Goal: Information Seeking & Learning: Learn about a topic

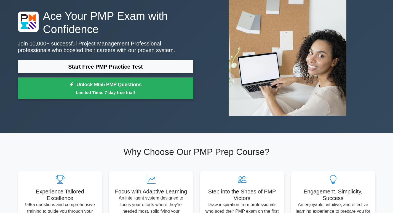
scroll to position [28, 0]
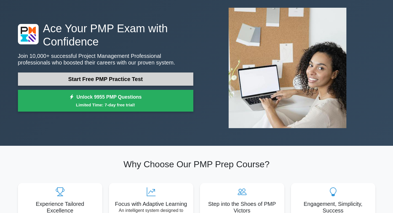
click at [144, 81] on link "Start Free PMP Practice Test" at bounding box center [105, 78] width 175 height 13
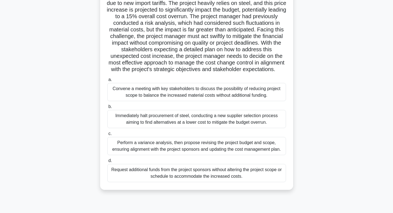
scroll to position [55, 0]
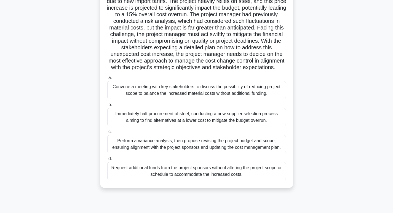
click at [184, 99] on div "Convene a meeting with key stakeholders to discuss the possibility of reducing …" at bounding box center [196, 90] width 179 height 18
click at [107, 80] on input "a. Convene a meeting with key stakeholders to discuss the possibility of reduci…" at bounding box center [107, 78] width 0 height 4
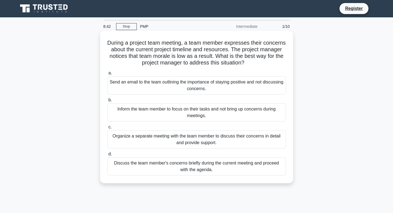
scroll to position [0, 0]
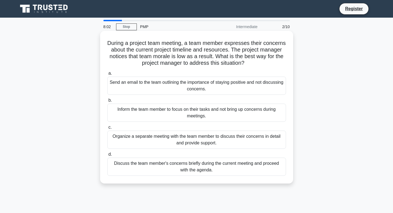
click at [245, 171] on div "Discuss the team member's concerns briefly during the current meeting and proce…" at bounding box center [196, 167] width 179 height 18
click at [107, 156] on input "d. Discuss the team member's concerns briefly during the current meeting and pr…" at bounding box center [107, 155] width 0 height 4
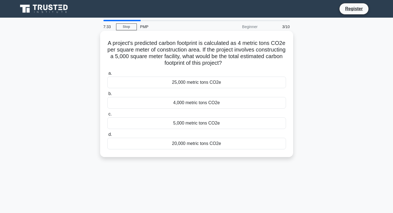
click at [163, 82] on div "25,000 metric tons CO2e" at bounding box center [196, 83] width 179 height 12
click at [107, 75] on input "a. 25,000 metric tons CO2e" at bounding box center [107, 74] width 0 height 4
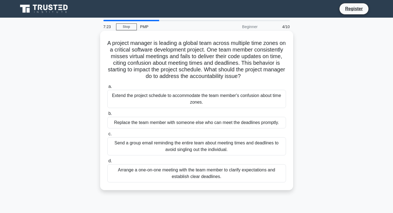
click at [144, 141] on div "Send a group email reminding the entire team about meeting times and deadlines …" at bounding box center [196, 146] width 179 height 18
click at [107, 136] on input "c. Send a group email reminding the entire team about meeting times and deadlin…" at bounding box center [107, 134] width 0 height 4
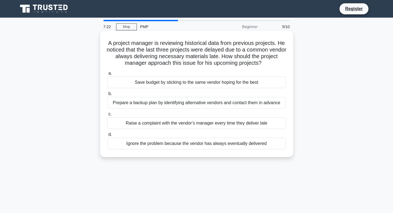
click at [145, 123] on div "Raise a complaint with the vendor's manager every time they deliver late" at bounding box center [196, 123] width 179 height 12
click at [107, 116] on input "c. Raise a complaint with the vendor's manager every time they deliver late" at bounding box center [107, 114] width 0 height 4
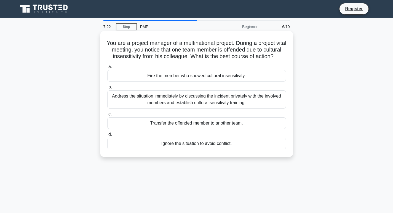
click at [144, 82] on div "Fire the member who showed cultural insensitivity." at bounding box center [196, 76] width 179 height 12
click at [107, 69] on input "a. Fire the member who showed cultural insensitivity." at bounding box center [107, 67] width 0 height 4
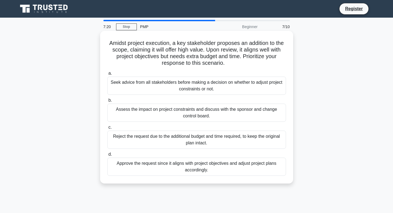
click at [147, 112] on div "Assess the impact on project constraints and discuss with the sponsor and chang…" at bounding box center [196, 113] width 179 height 18
click at [107, 102] on input "b. Assess the impact on project constraints and discuss with the sponsor and ch…" at bounding box center [107, 101] width 0 height 4
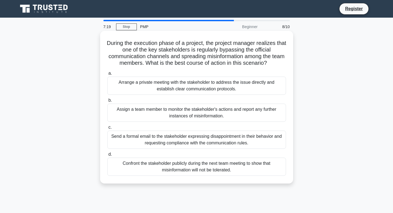
click at [145, 81] on div "Arrange a private meeting with the stakeholder to address the issue directly an…" at bounding box center [196, 86] width 179 height 18
click at [107, 75] on input "a. Arrange a private meeting with the stakeholder to address the issue directly…" at bounding box center [107, 74] width 0 height 4
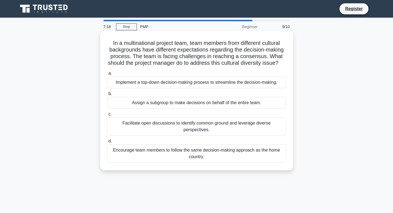
click at [152, 156] on div "Encourage team members to follow the same decision-making approach as the home …" at bounding box center [196, 153] width 179 height 18
click at [107, 143] on input "d. Encourage team members to follow the same decision-making approach as the ho…" at bounding box center [107, 141] width 0 height 4
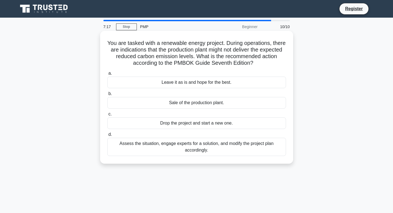
click at [154, 79] on div "Leave it as is and hope for the best." at bounding box center [196, 83] width 179 height 12
click at [107, 75] on input "a. Leave it as is and hope for the best." at bounding box center [107, 74] width 0 height 4
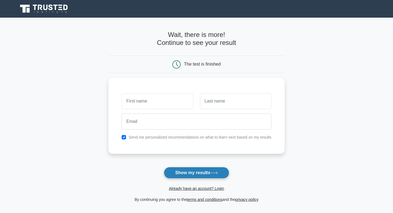
click at [198, 175] on button "Show my results" at bounding box center [196, 173] width 65 height 12
